Goal: Information Seeking & Learning: Learn about a topic

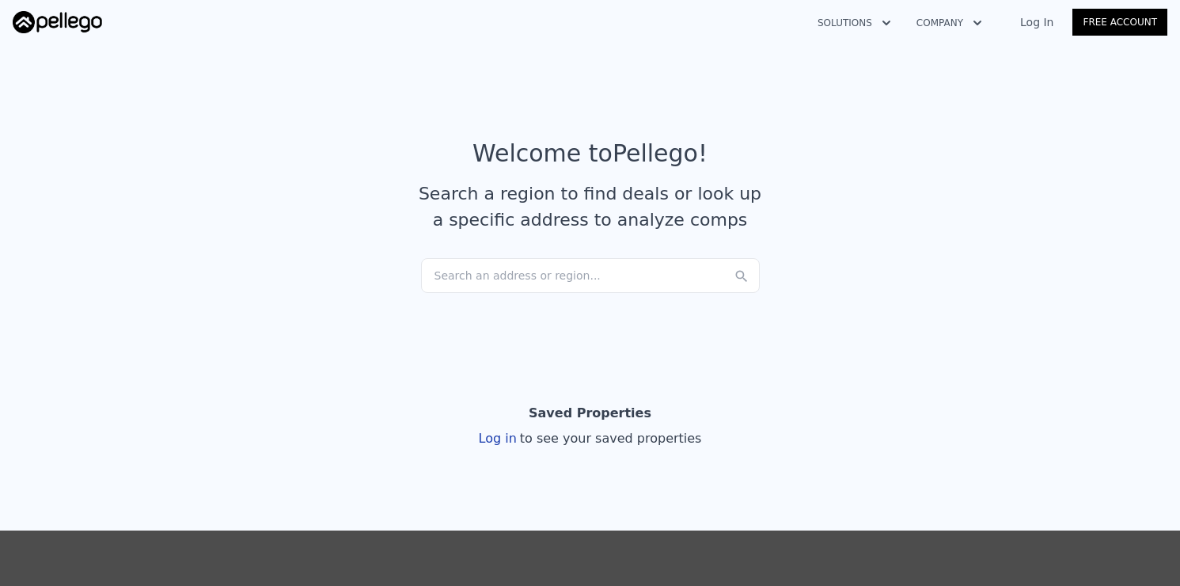
click at [582, 276] on div "Search an address or region..." at bounding box center [590, 275] width 339 height 35
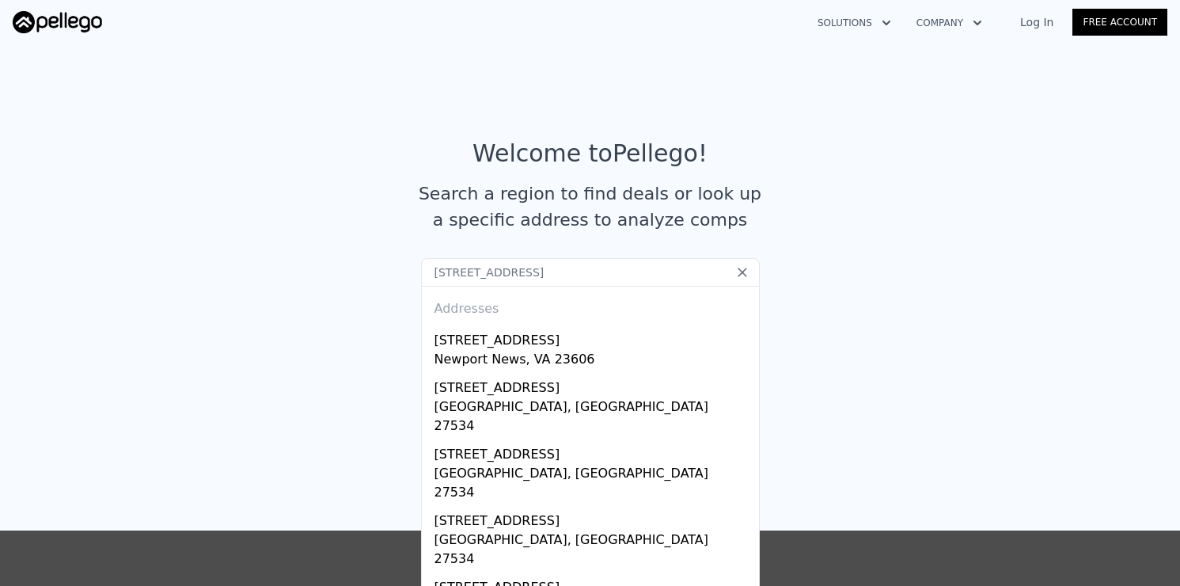
type input "10 Bridlewood Dr New Hope, PA"
click at [602, 464] on div "Goldsboro, NC 27534" at bounding box center [593, 484] width 318 height 41
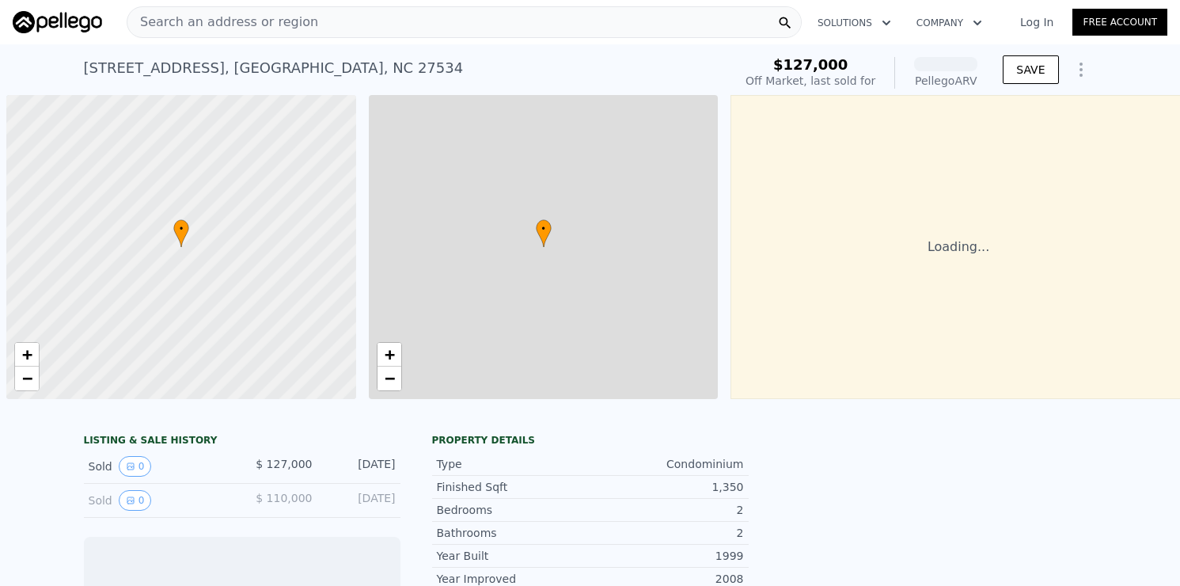
scroll to position [0, 6]
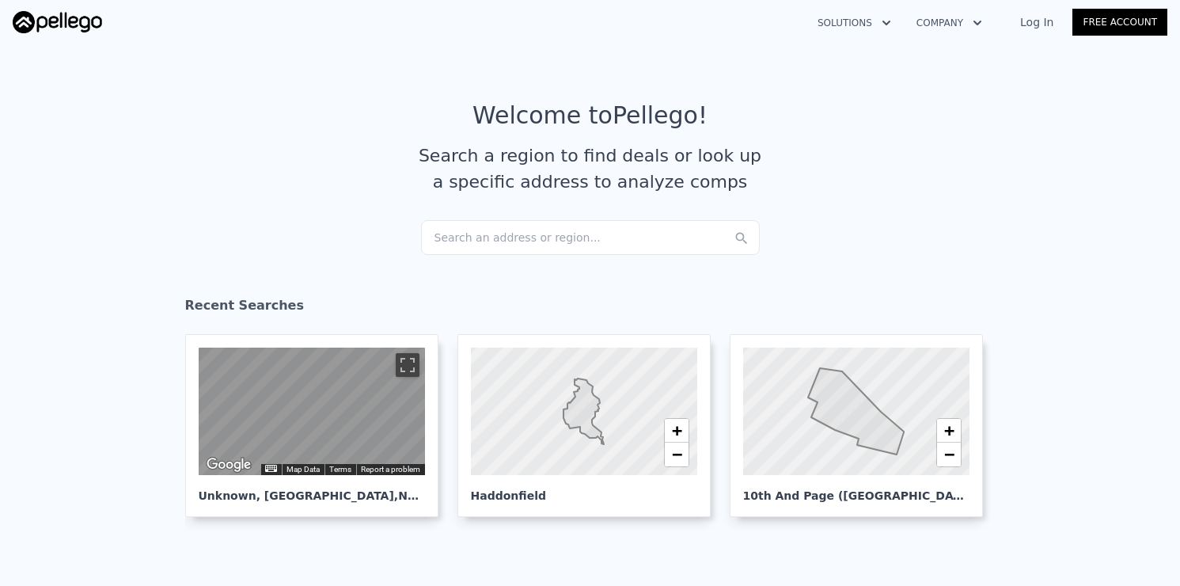
click at [502, 240] on div "Search an address or region..." at bounding box center [590, 237] width 339 height 35
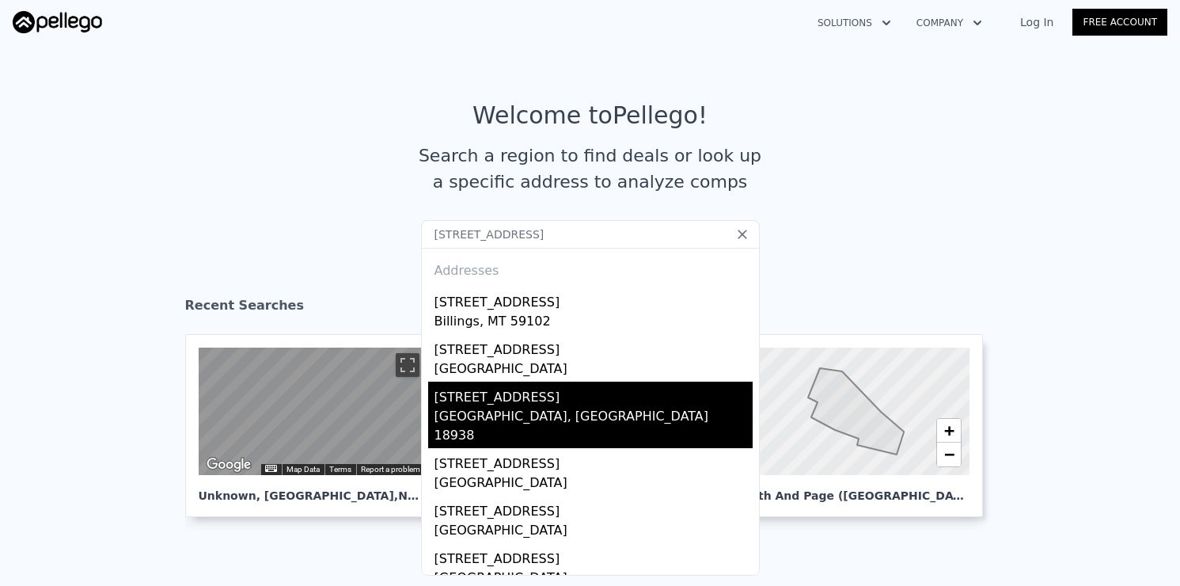
type input "[STREET_ADDRESS]"
click at [512, 411] on div "[GEOGRAPHIC_DATA], [GEOGRAPHIC_DATA] 18938" at bounding box center [593, 427] width 318 height 41
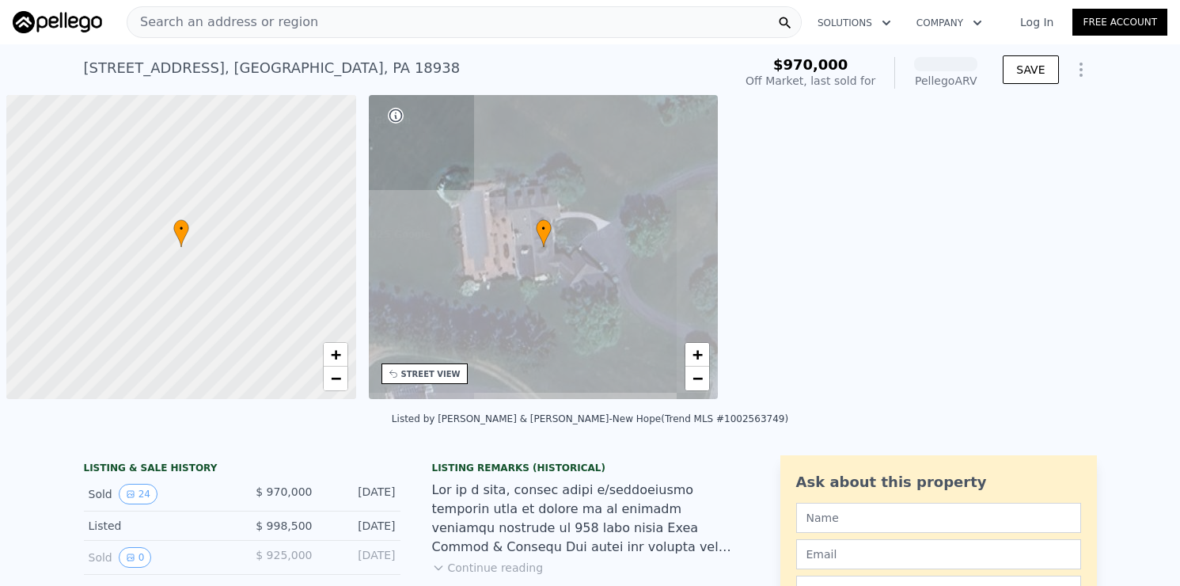
scroll to position [0, 6]
